Goal: Transaction & Acquisition: Purchase product/service

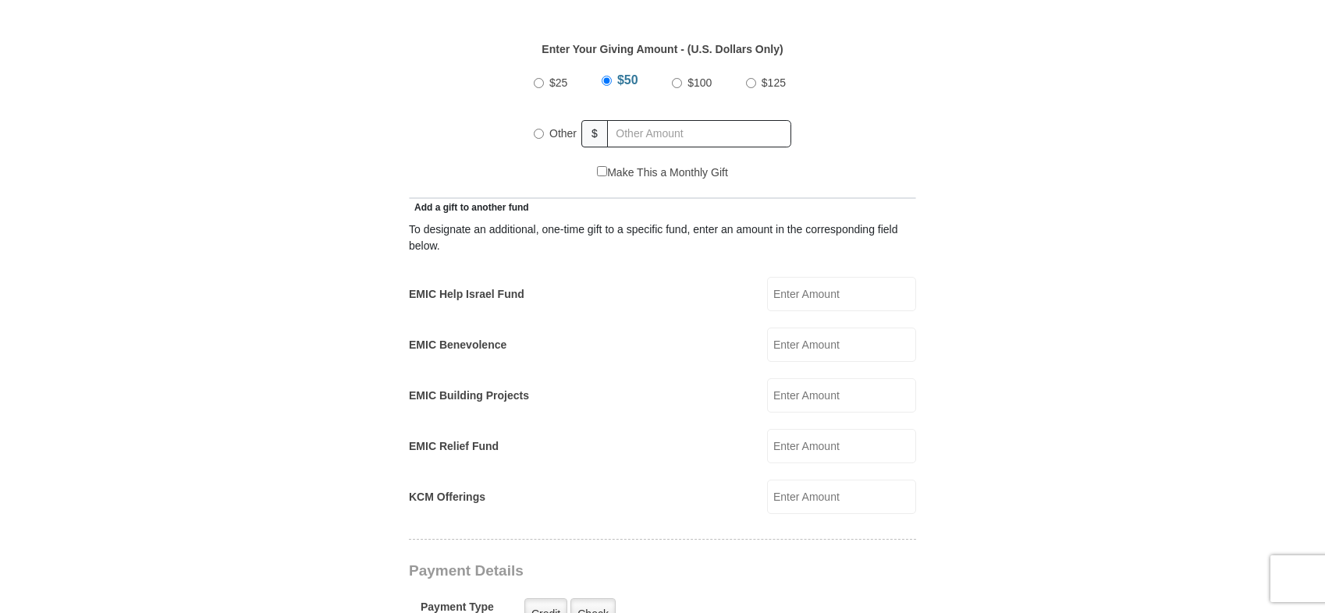
scroll to position [780, 0]
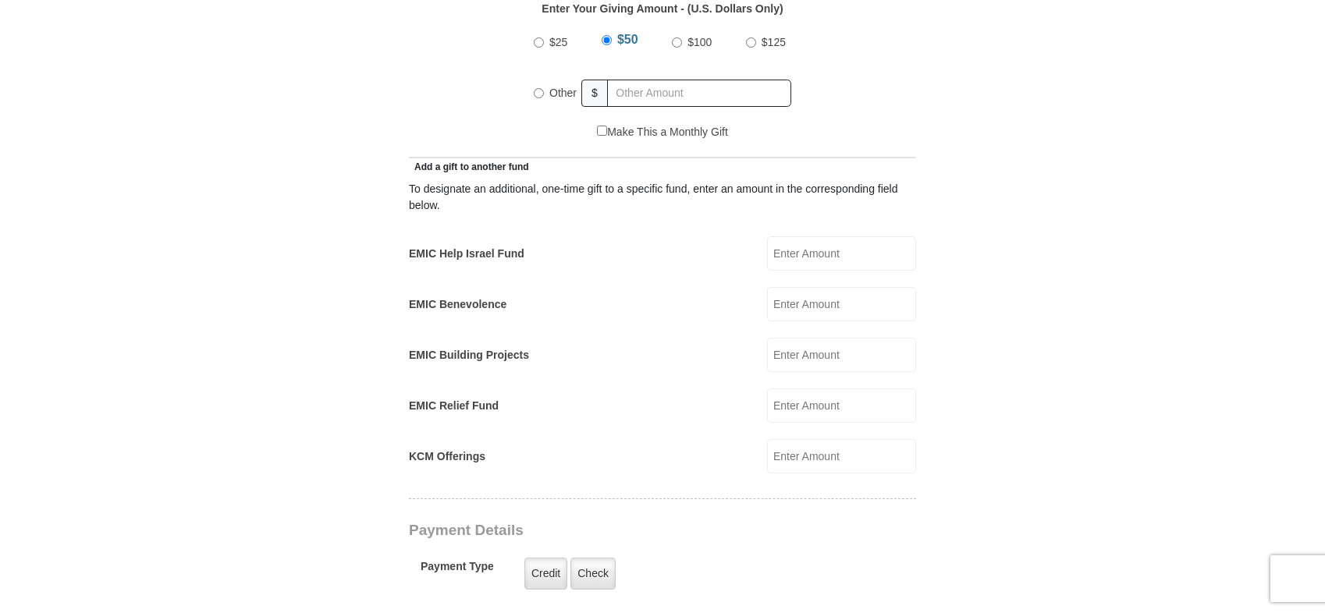
click at [793, 446] on input "KCM Offerings" at bounding box center [841, 456] width 149 height 34
type input "200.00"
click at [800, 236] on input "EMIC Help Israel Fund" at bounding box center [841, 253] width 149 height 34
type input "100.00"
radio input "true"
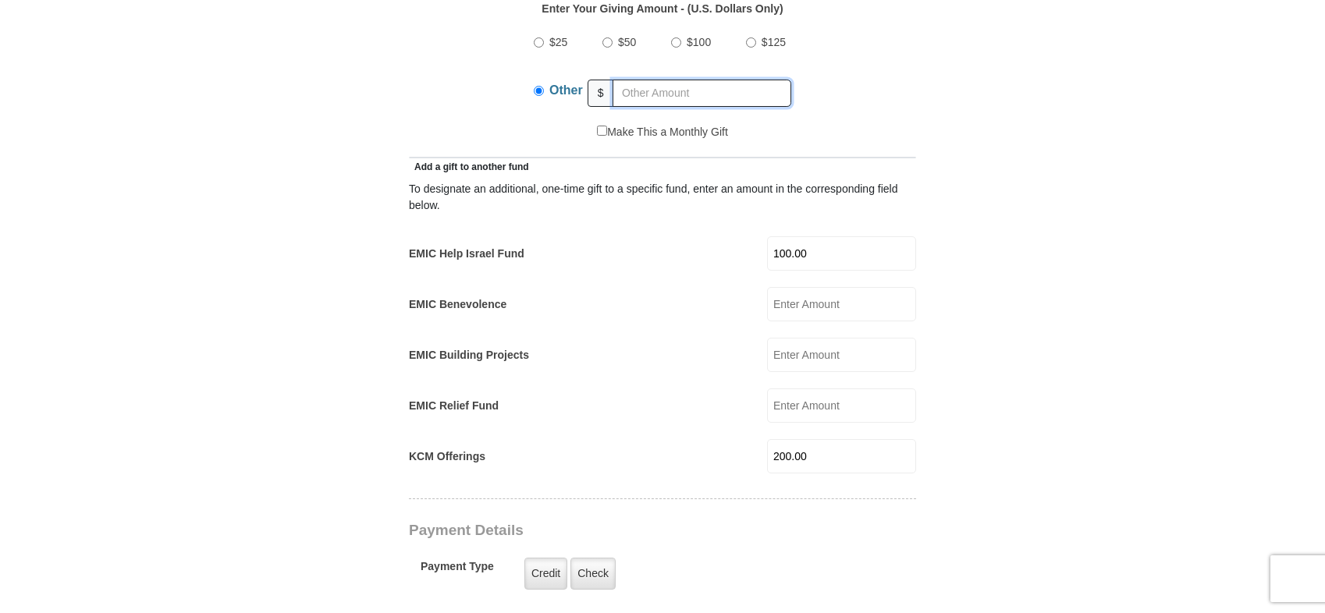
click at [664, 80] on input "text" at bounding box center [701, 93] width 179 height 27
type input "5"
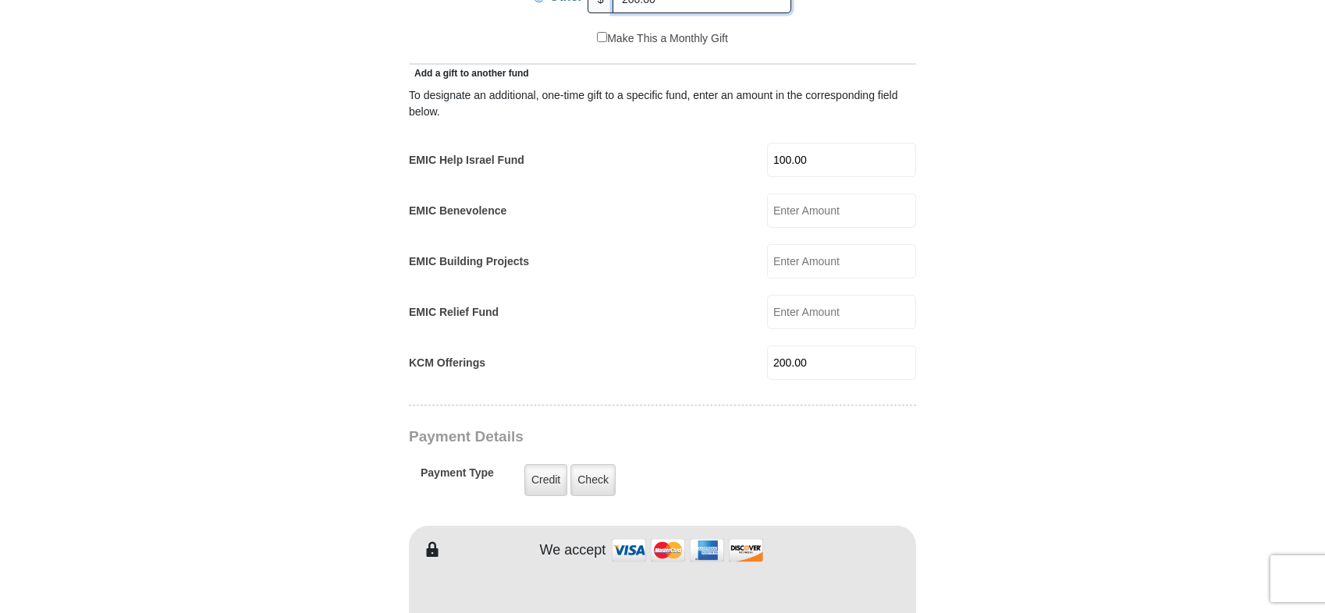
scroll to position [1092, 0]
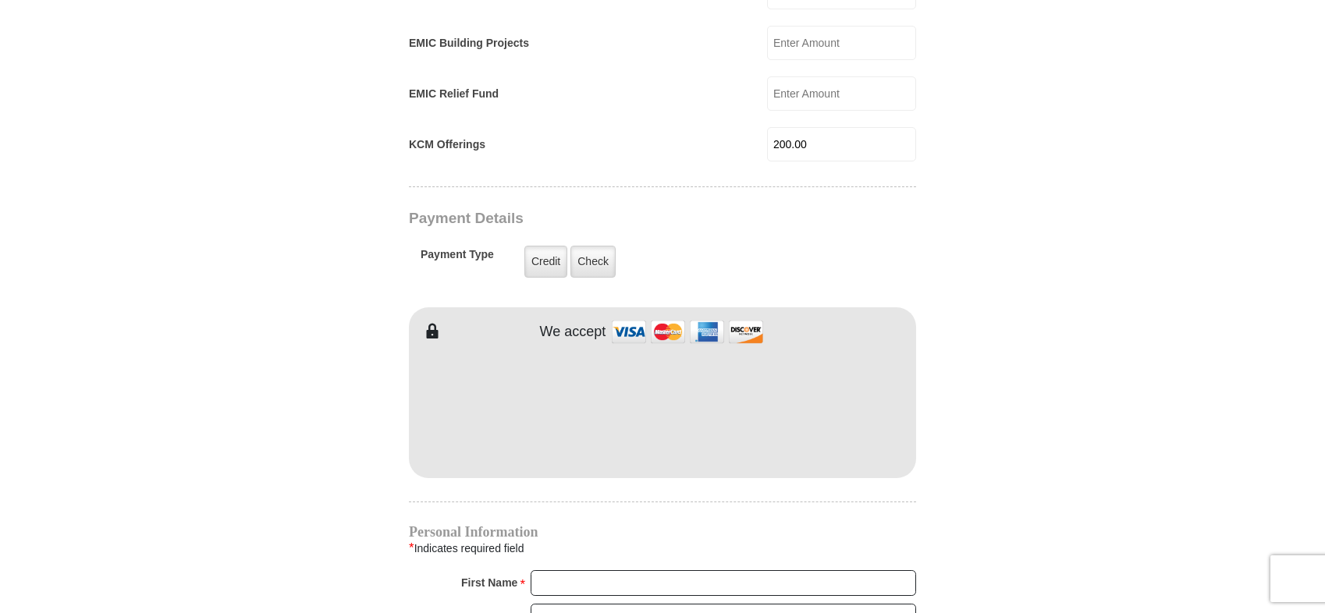
type input "200.00"
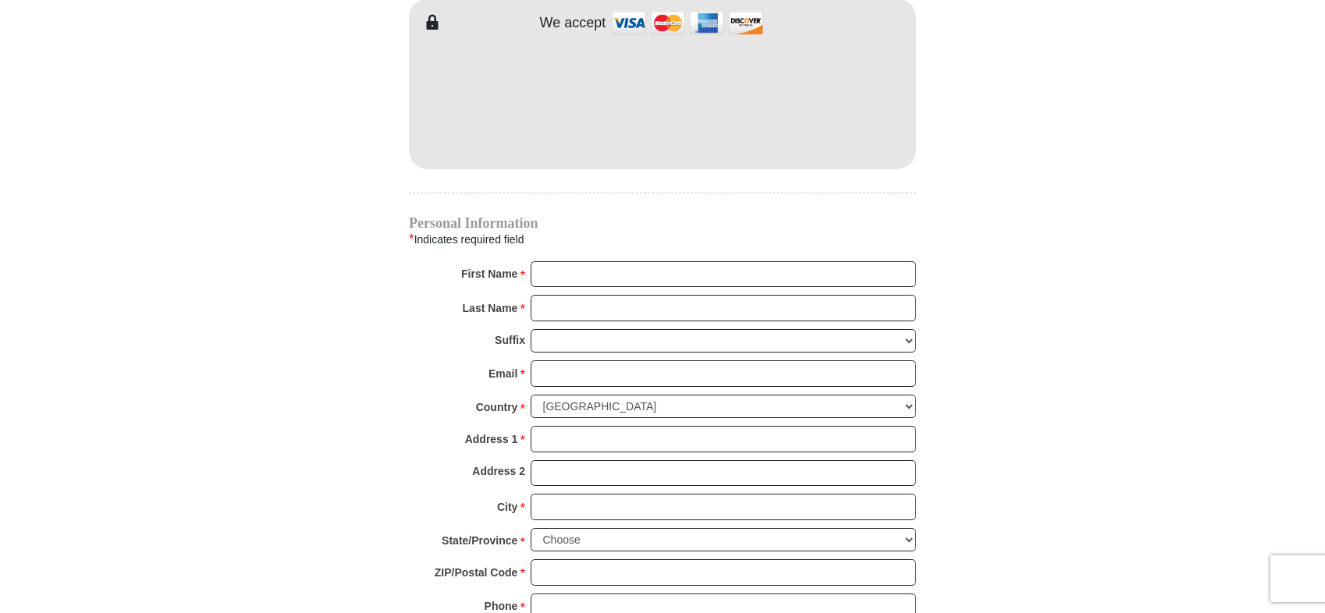
scroll to position [1326, 0]
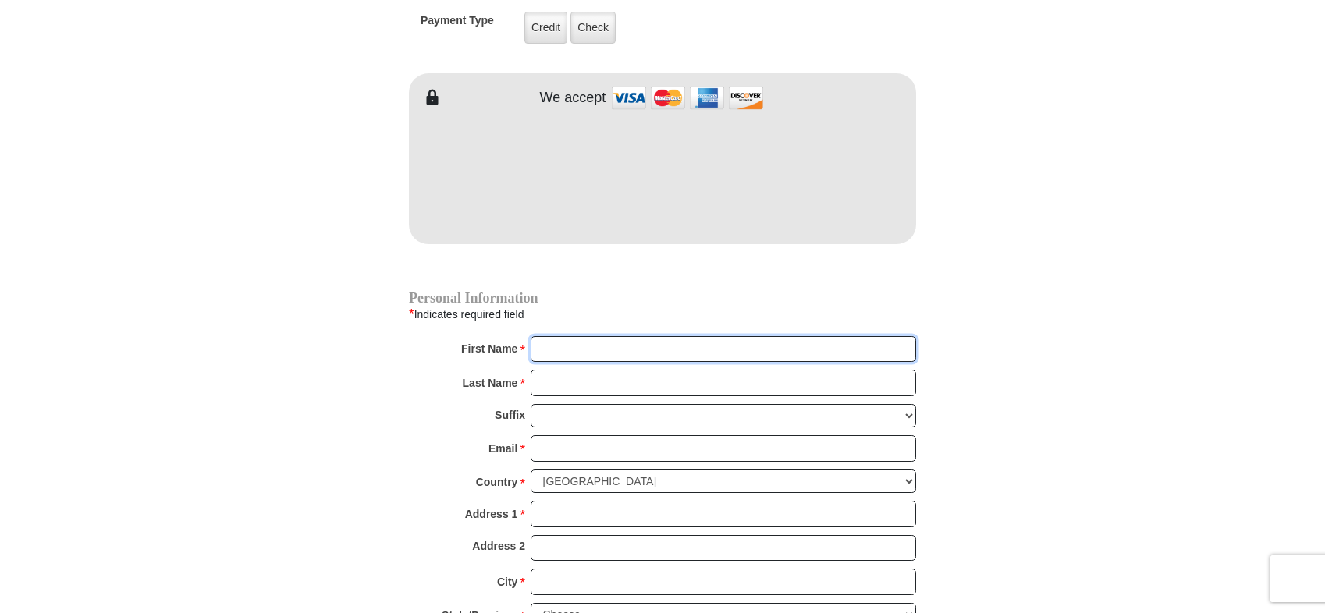
click at [636, 336] on input "First Name *" at bounding box center [722, 349] width 385 height 27
type input "Bill"
type input "Booth"
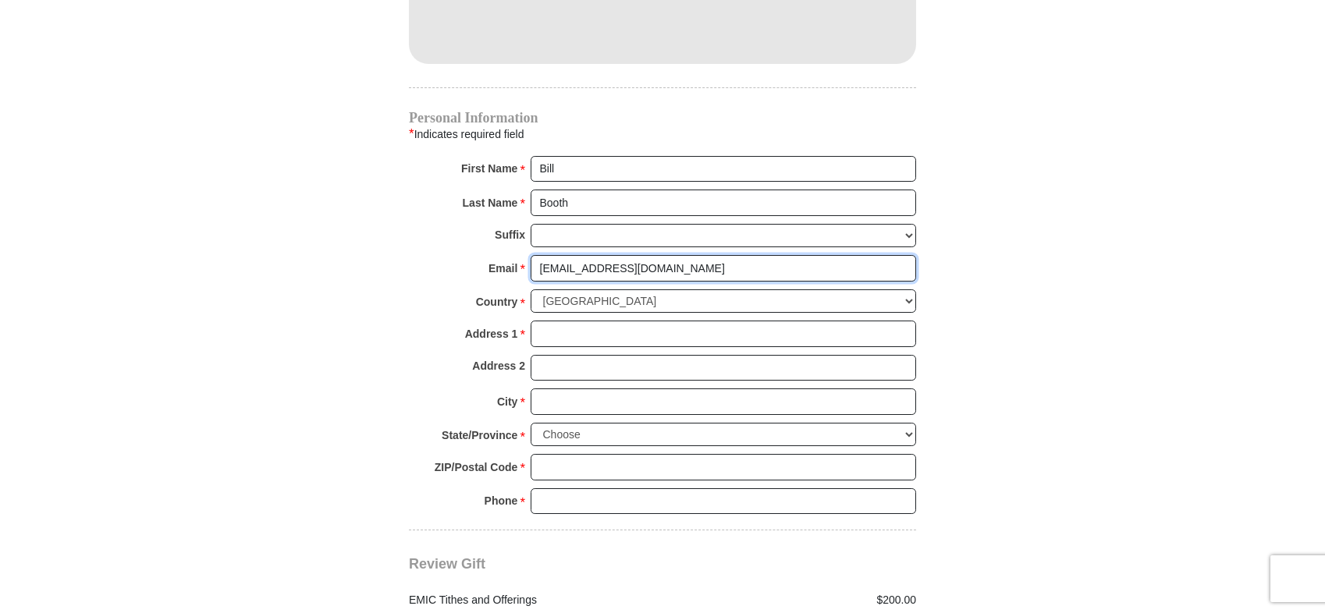
scroll to position [1560, 0]
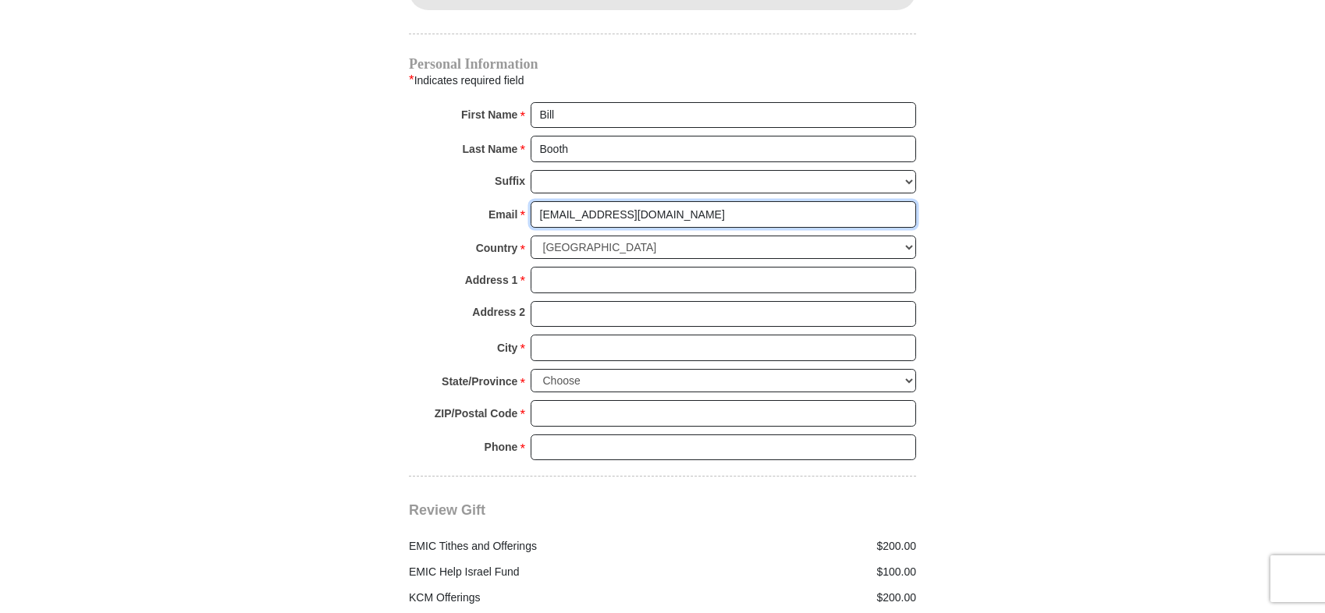
type input "bancbooth@aol.com"
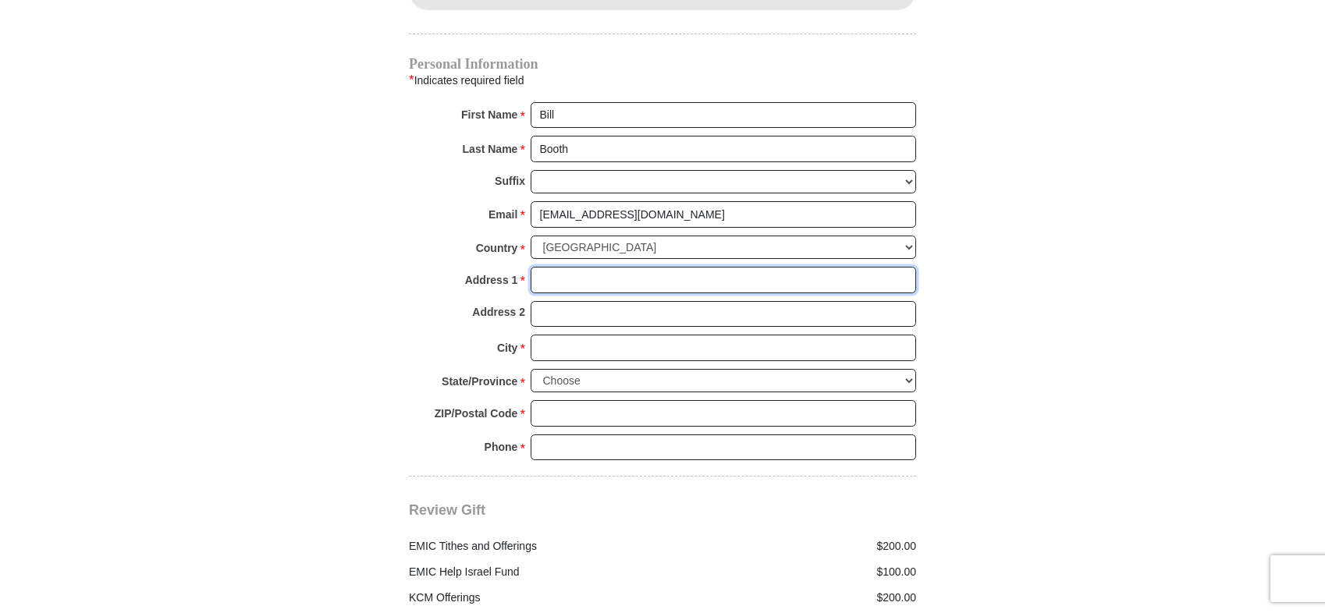
click at [612, 267] on input "Address 1 *" at bounding box center [722, 280] width 385 height 27
type input "P O Box 10325"
click at [639, 336] on input "City *" at bounding box center [722, 348] width 385 height 27
type input "Midwest City"
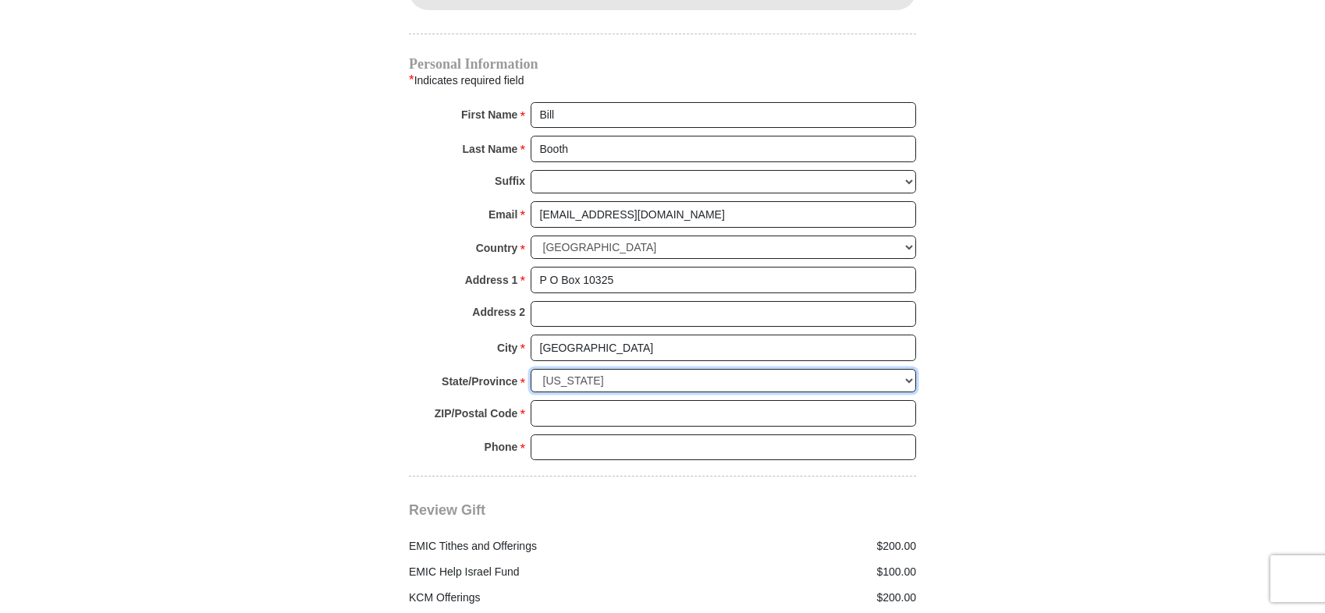
select select "OK"
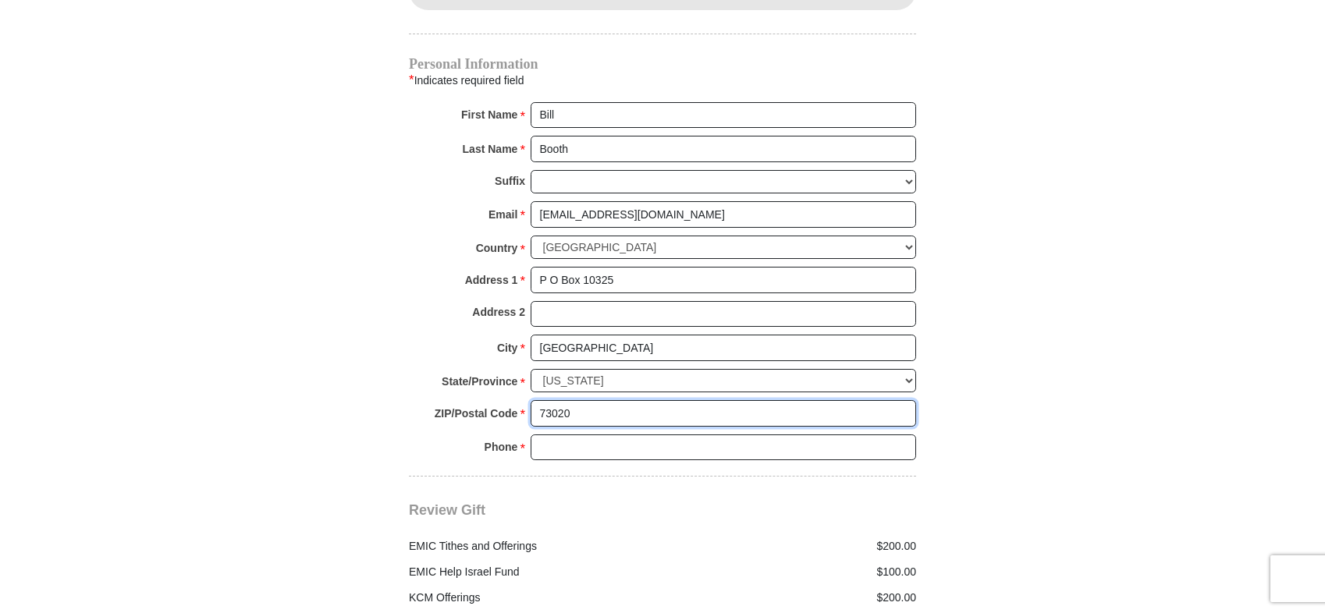
type input "73020"
click at [598, 435] on input "Phone * *" at bounding box center [722, 448] width 385 height 27
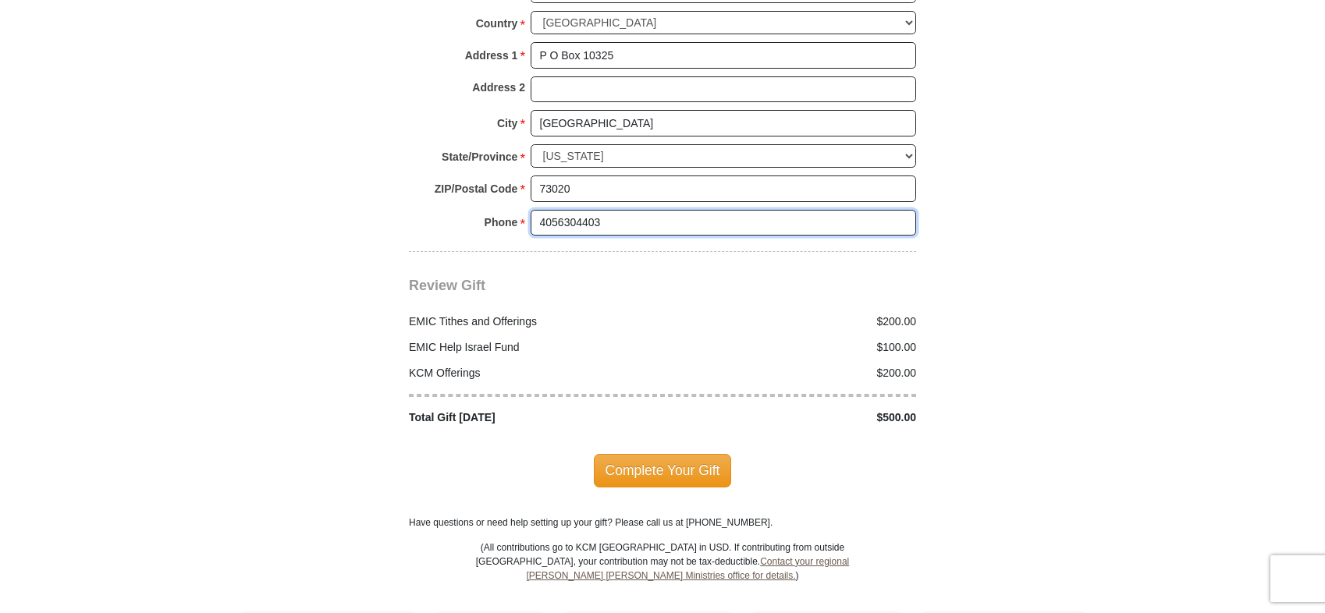
scroll to position [1794, 0]
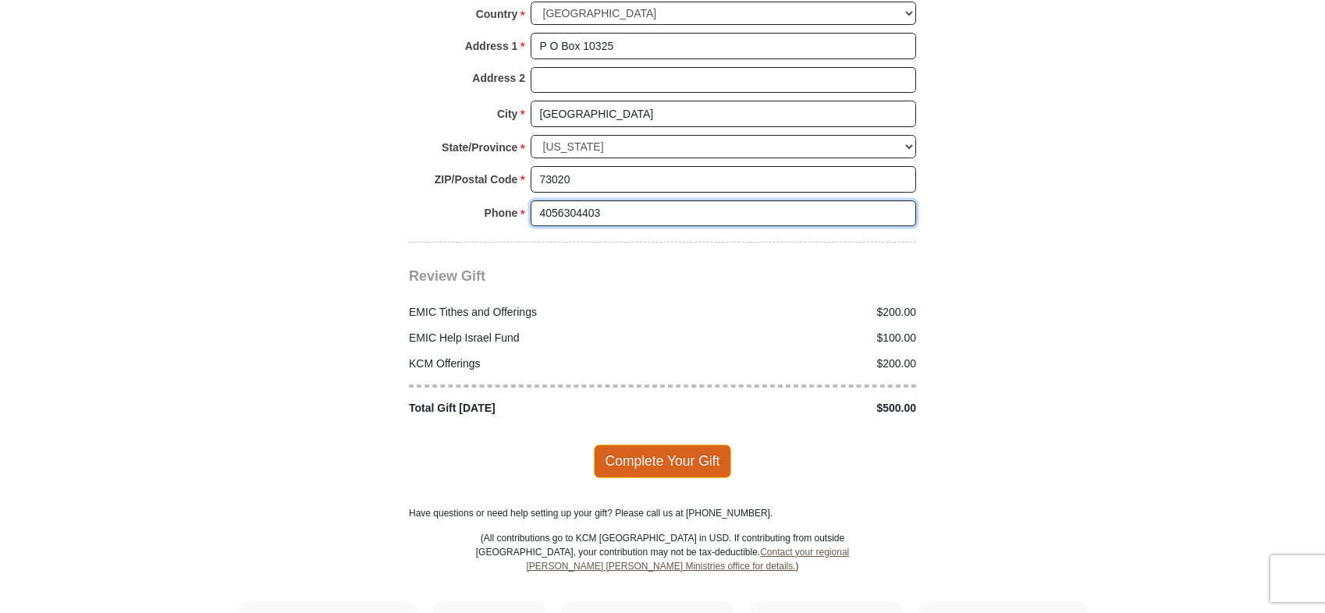
type input "4056304403"
click at [707, 449] on span "Complete Your Gift" at bounding box center [663, 461] width 138 height 33
